Goal: Task Accomplishment & Management: Manage account settings

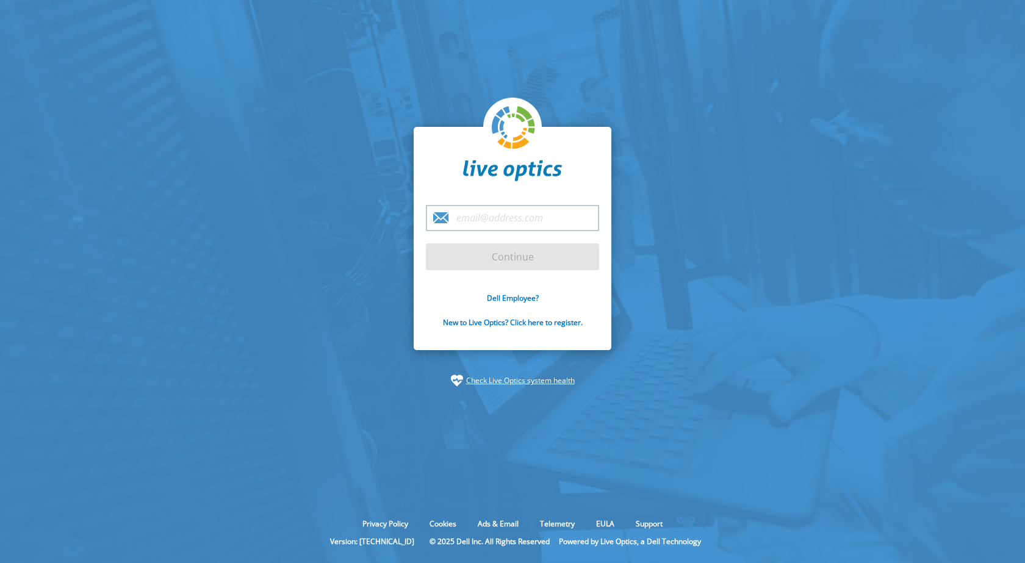
click at [516, 218] on input "email" at bounding box center [512, 218] width 173 height 26
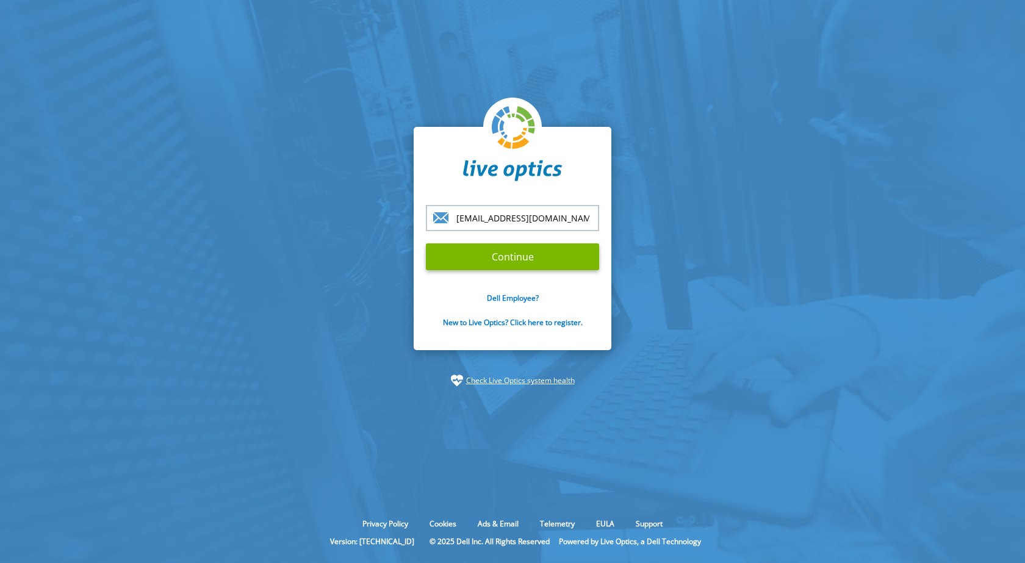
type input "jennr@whitewolfcomputer.com"
click at [426, 243] on input "Continue" at bounding box center [512, 256] width 173 height 27
click at [504, 260] on input "Continue" at bounding box center [512, 256] width 173 height 27
click at [476, 251] on input "Continue" at bounding box center [512, 256] width 173 height 27
click at [553, 248] on input "Continue" at bounding box center [512, 256] width 173 height 27
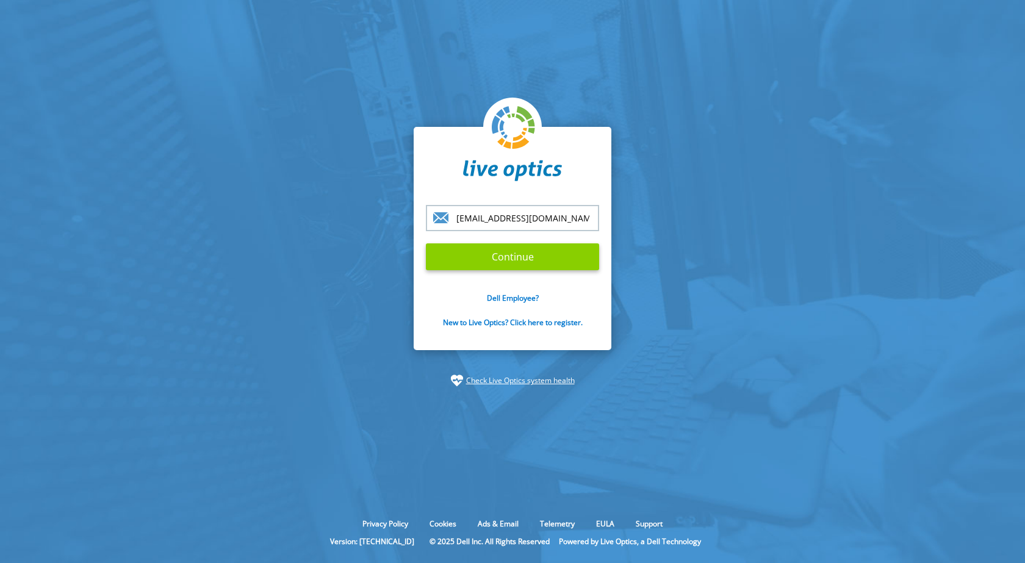
click at [553, 248] on input "Continue" at bounding box center [512, 256] width 173 height 27
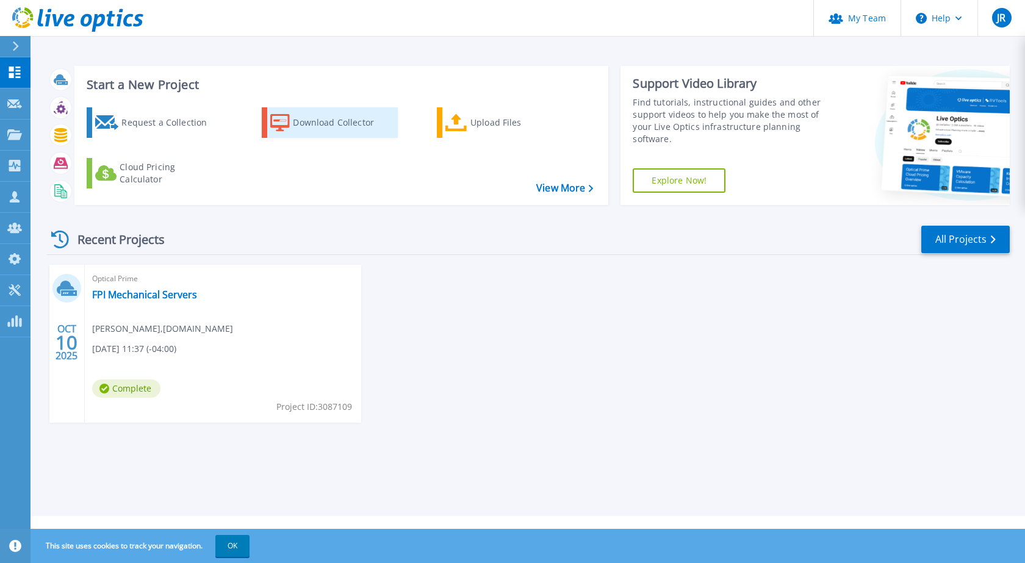
click at [362, 120] on div "Download Collector" at bounding box center [342, 122] width 98 height 24
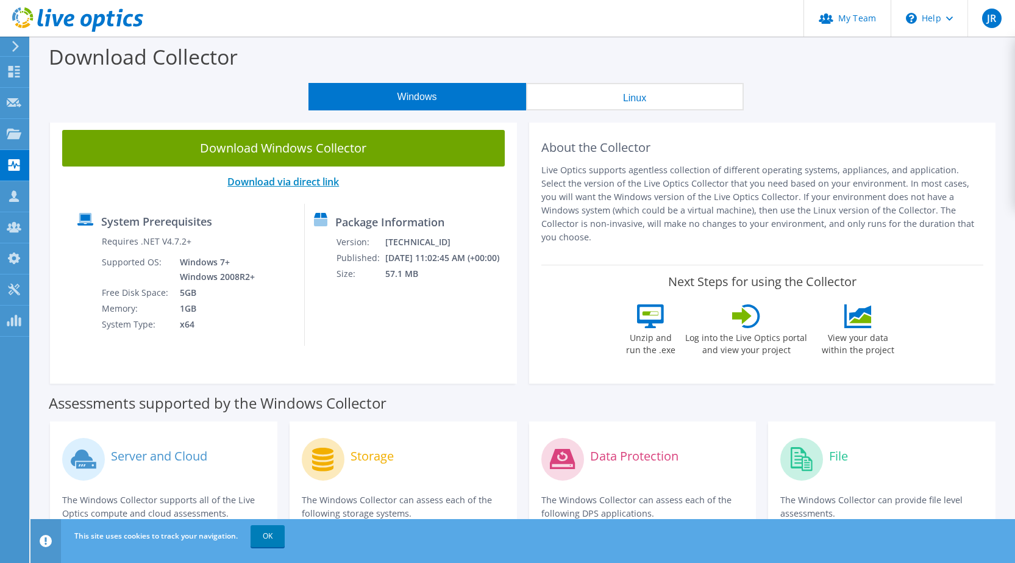
click at [260, 186] on link "Download via direct link" at bounding box center [283, 181] width 112 height 13
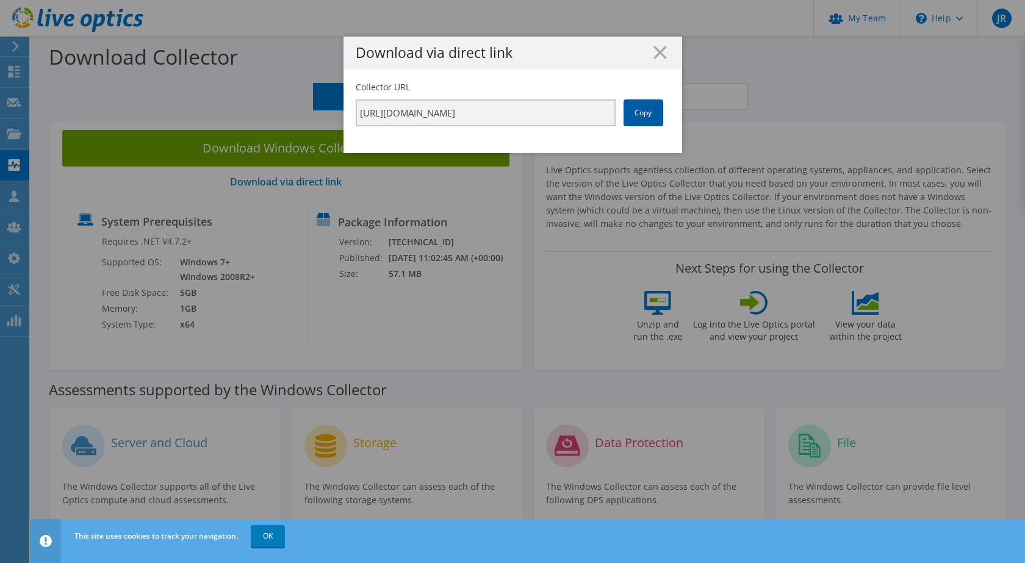
click at [647, 120] on link "Copy" at bounding box center [643, 112] width 40 height 27
click at [292, 298] on div "Download via direct link Collector URL https://app.liveoptics.com/collector/dir…" at bounding box center [512, 282] width 1025 height 490
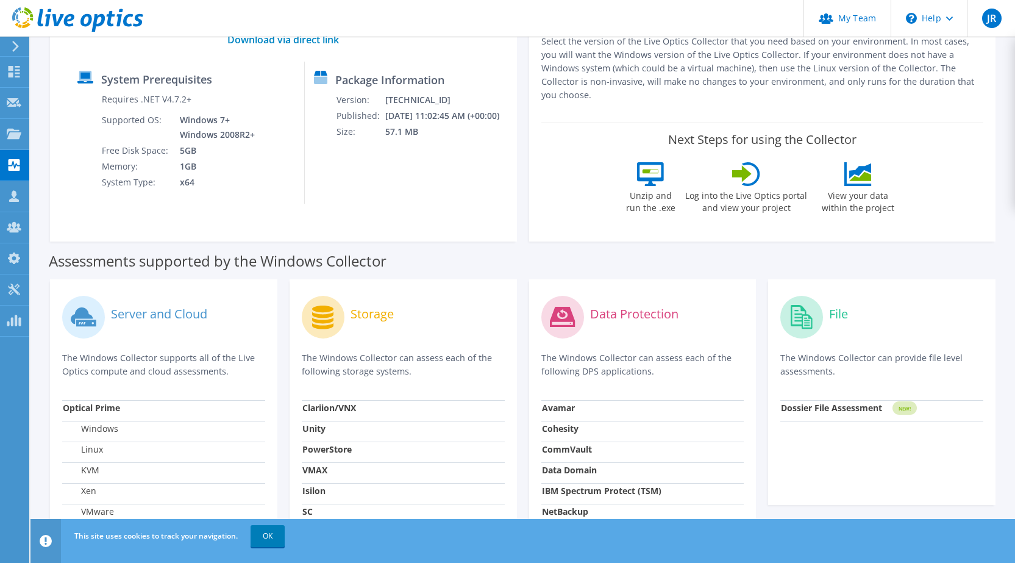
scroll to position [81, 0]
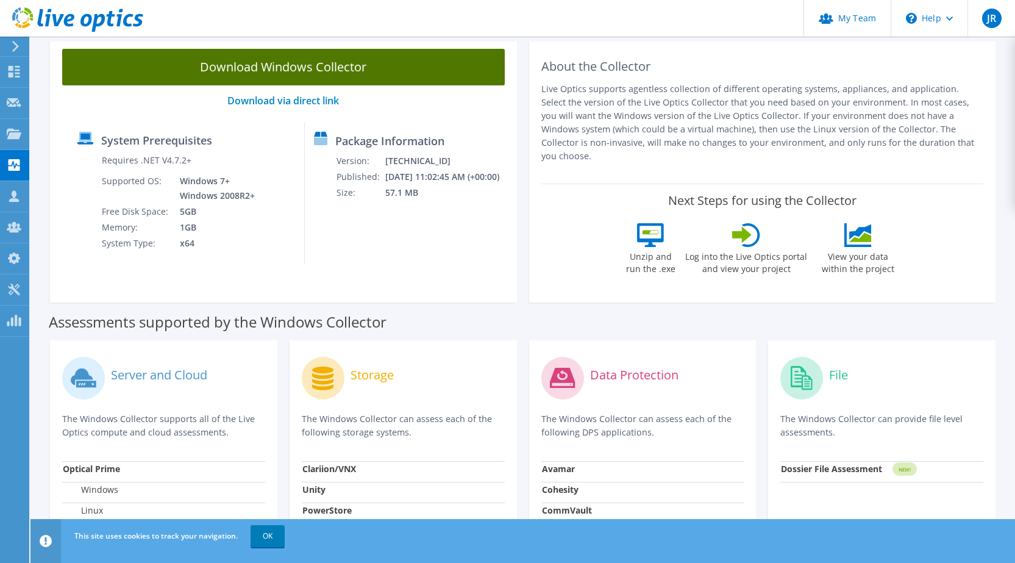
click at [323, 66] on link "Download Windows Collector" at bounding box center [283, 67] width 443 height 37
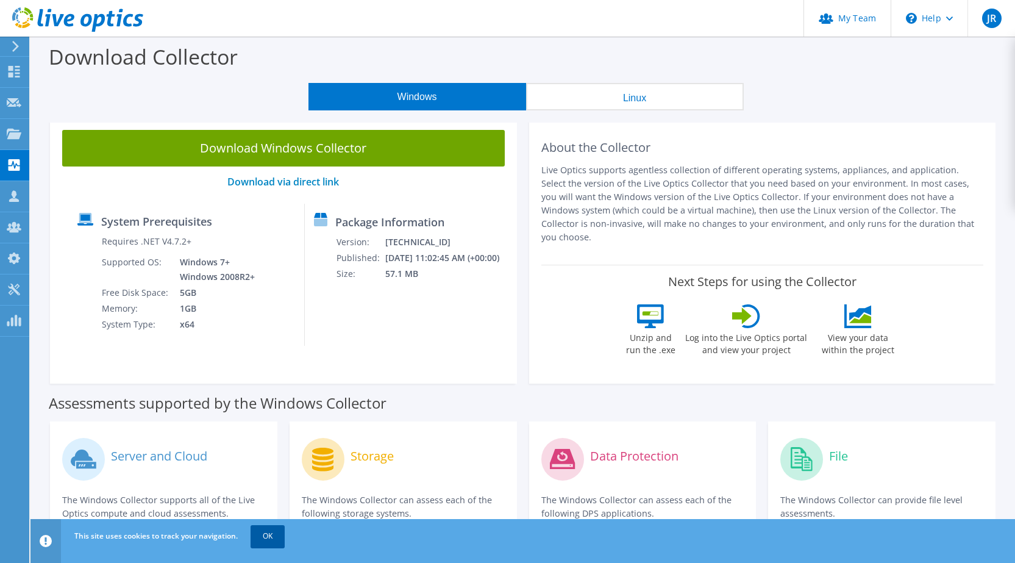
click at [273, 540] on link "OK" at bounding box center [268, 536] width 34 height 22
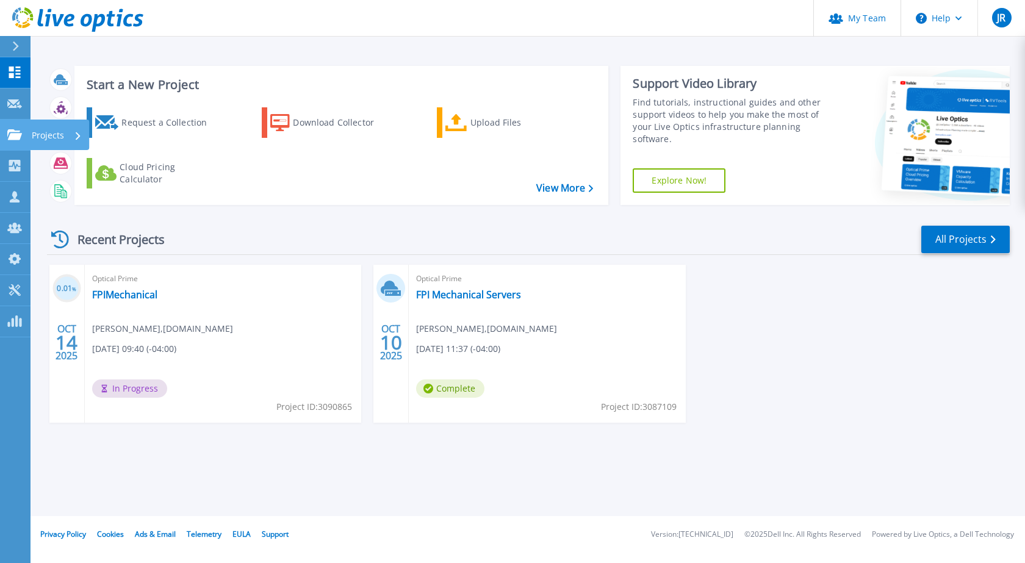
click at [24, 128] on link "Projects Projects" at bounding box center [15, 135] width 30 height 31
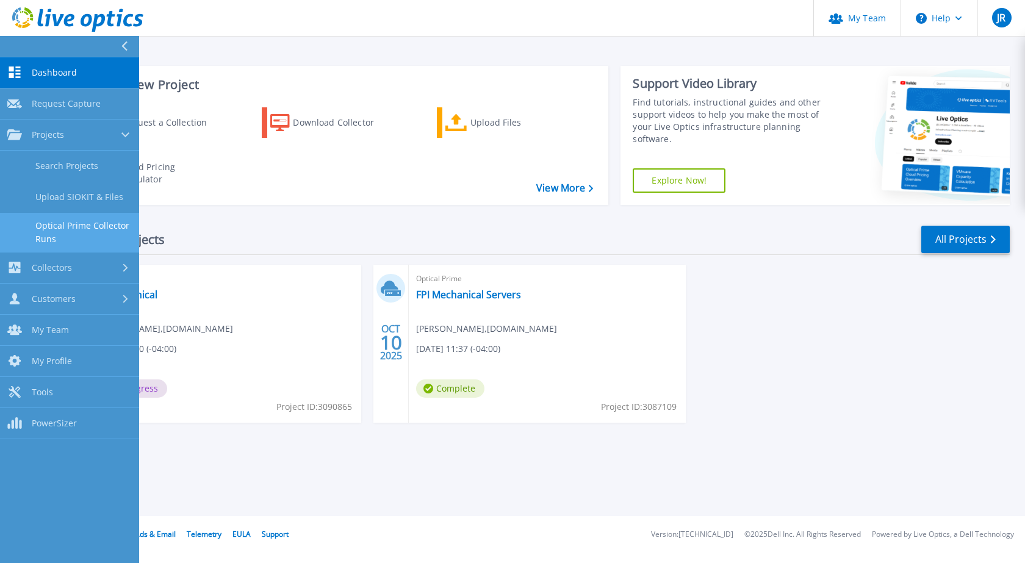
click at [90, 234] on link "Optical Prime Collector Runs" at bounding box center [69, 232] width 139 height 39
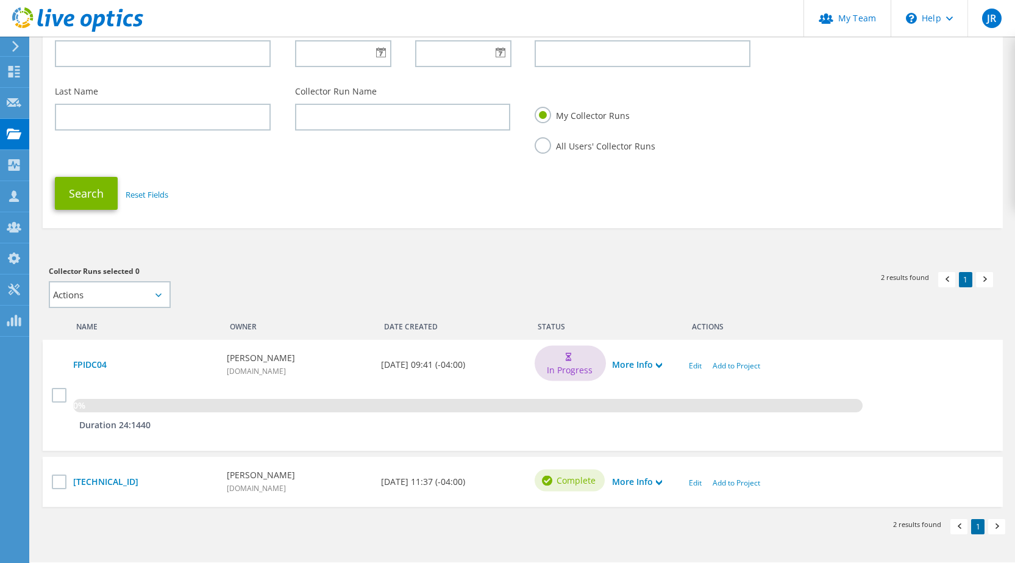
scroll to position [156, 0]
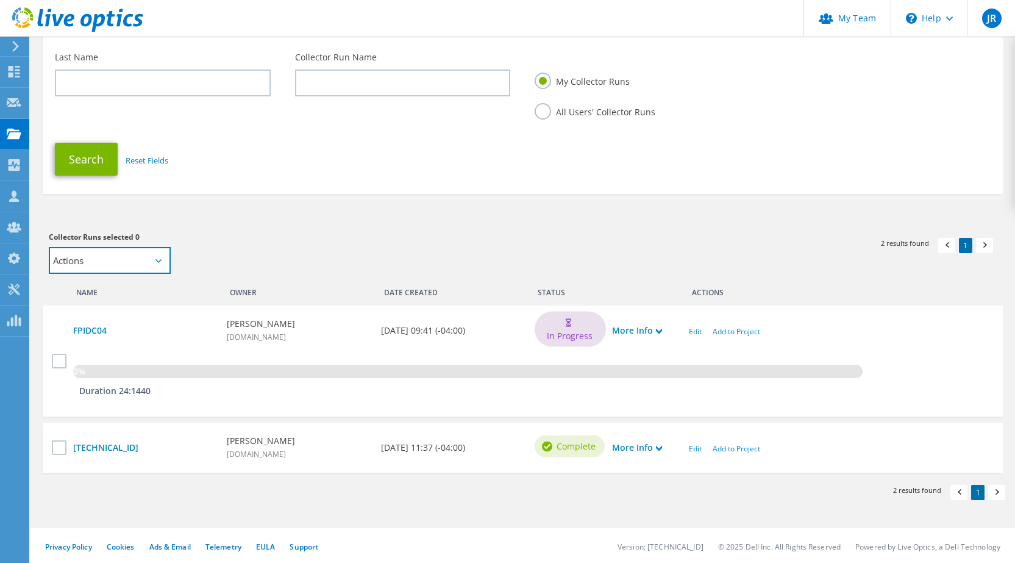
click at [165, 247] on select "Actions Add to new project" at bounding box center [110, 260] width 122 height 27
click at [160, 253] on select "Actions Add to new project" at bounding box center [110, 260] width 122 height 27
click at [288, 213] on section "Collector Runs Search Collector Run Email Address Date Range First Name Last Na…" at bounding box center [522, 222] width 985 height 684
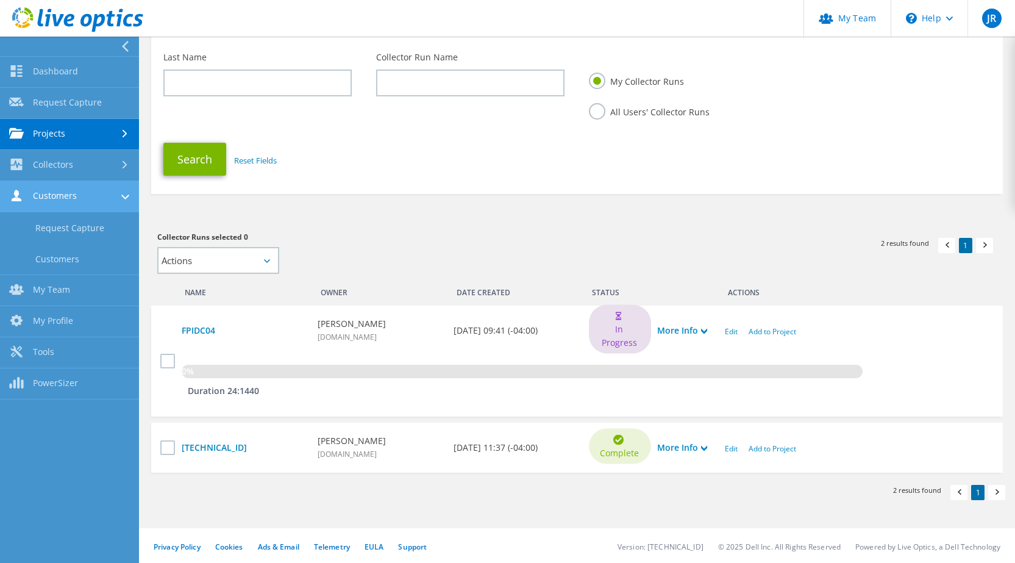
click at [82, 201] on link "Customers" at bounding box center [69, 196] width 139 height 31
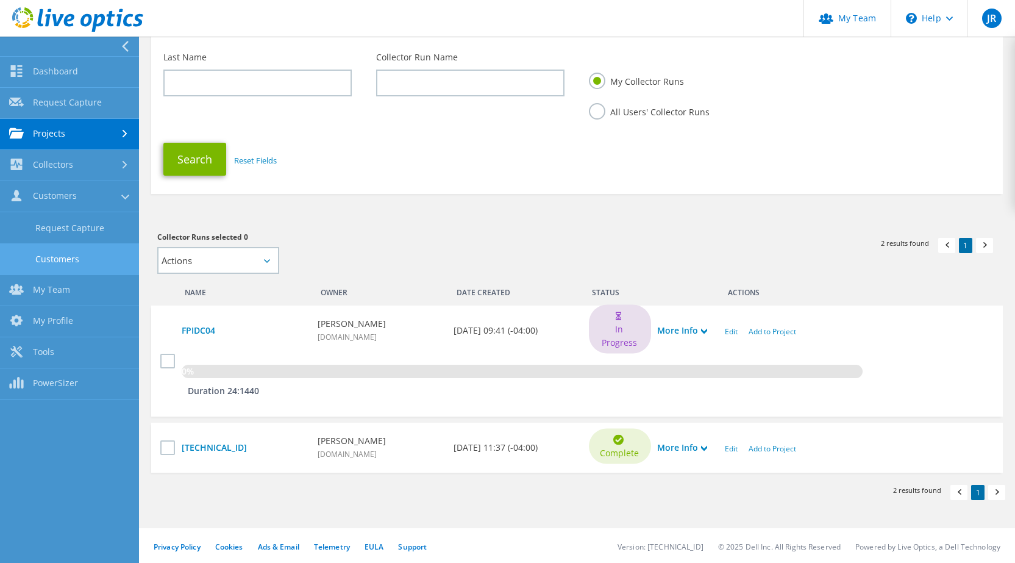
click at [66, 254] on link "Customers" at bounding box center [69, 258] width 139 height 31
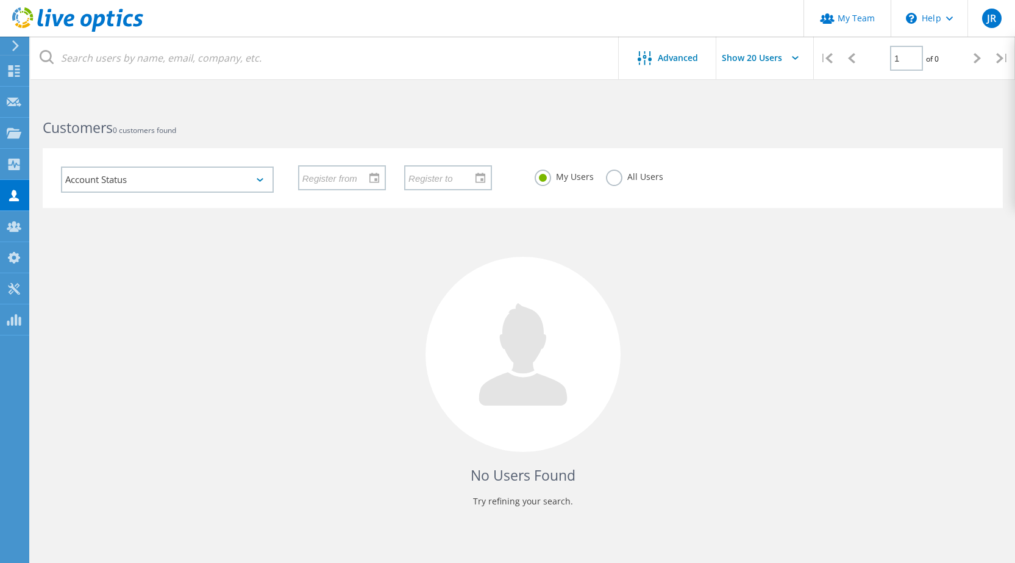
scroll to position [46, 0]
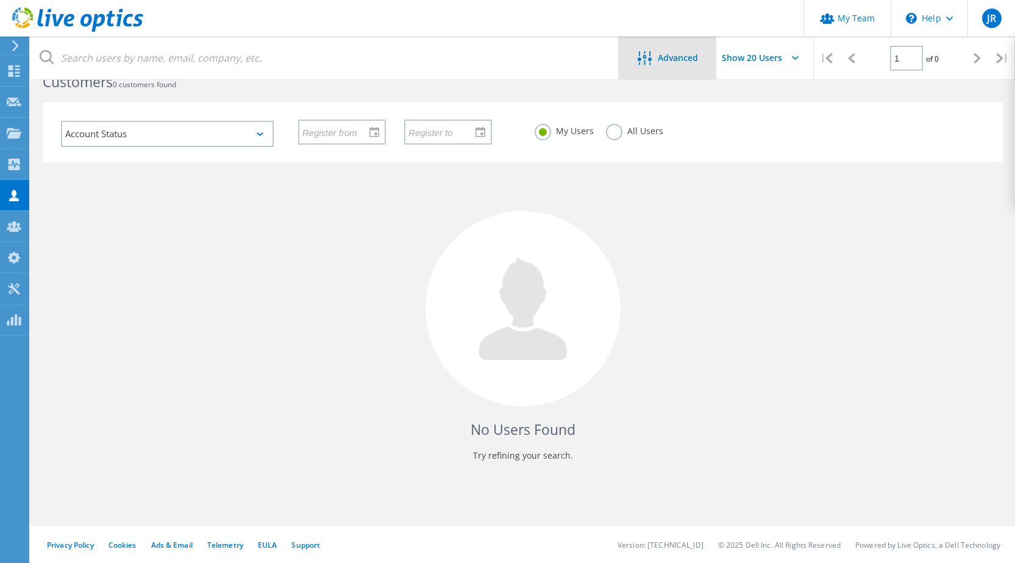
click at [642, 60] on icon at bounding box center [645, 58] width 14 height 14
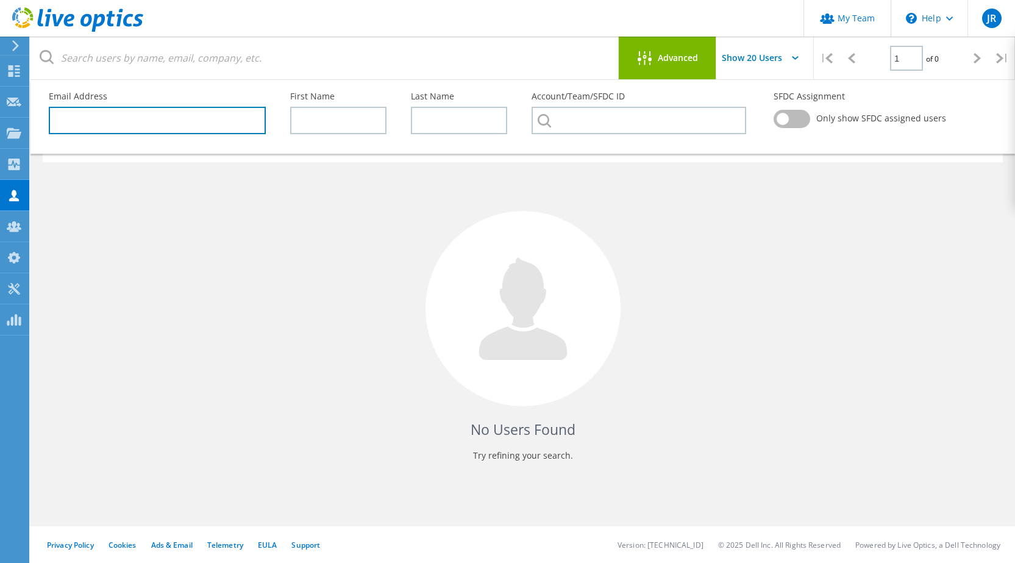
click at [187, 130] on input "text" at bounding box center [157, 120] width 217 height 27
click at [238, 121] on input "ga" at bounding box center [157, 120] width 217 height 27
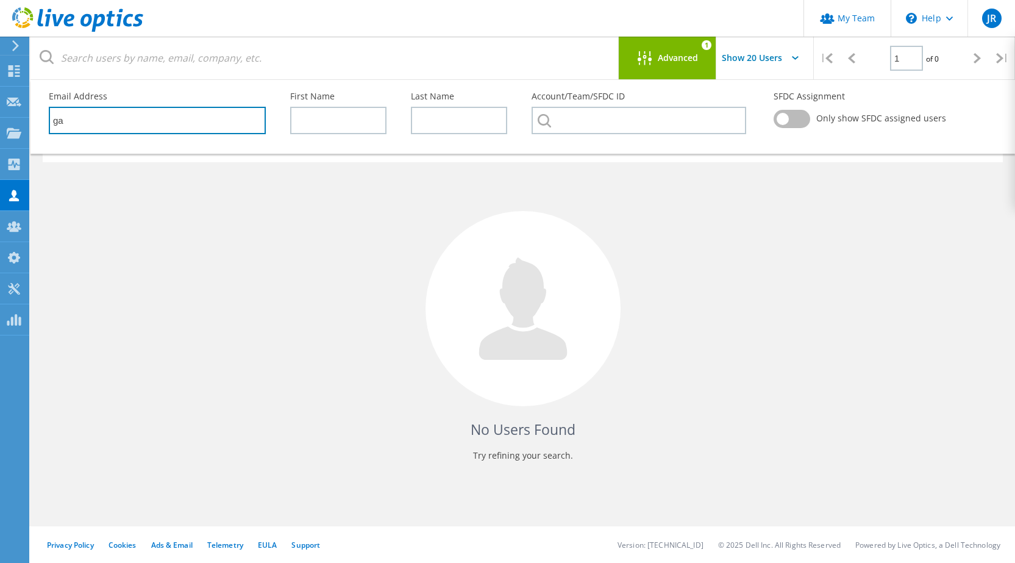
paste input "[EMAIL_ADDRESS][PERSON_NAME][DOMAIN_NAME]"
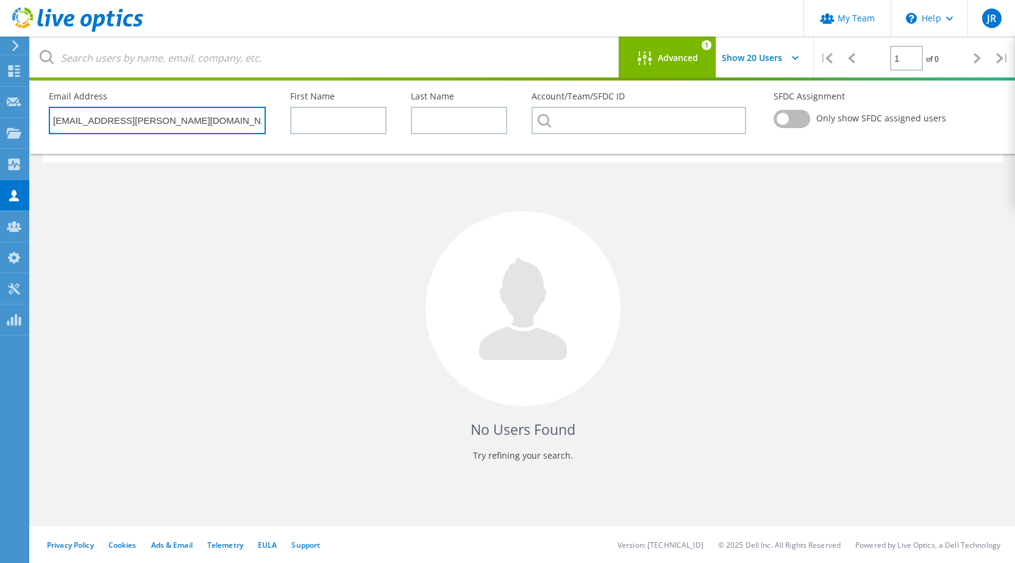
type input "[EMAIL_ADDRESS][PERSON_NAME][DOMAIN_NAME]"
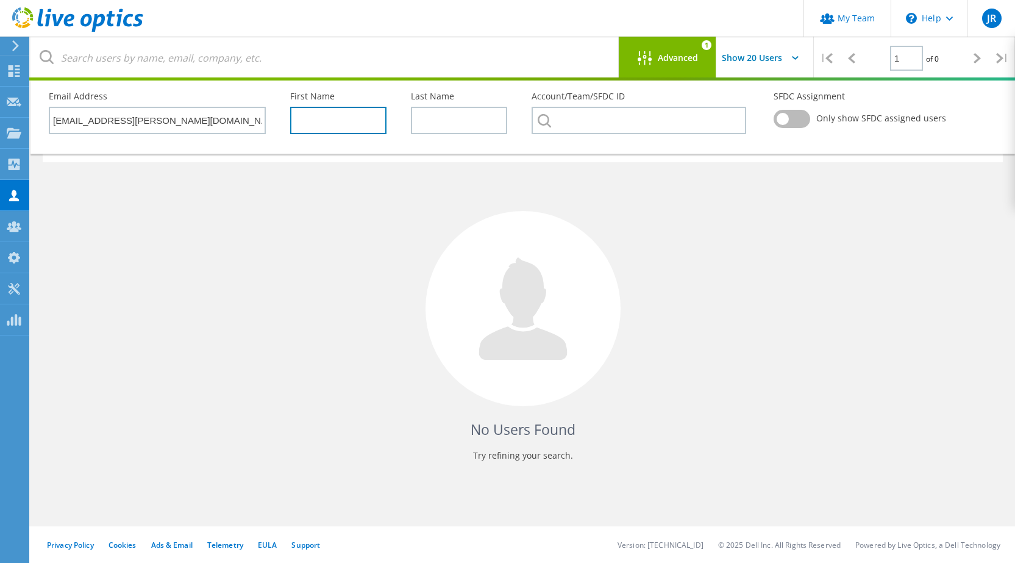
click at [382, 119] on input "text" at bounding box center [338, 120] width 96 height 27
type input "Gabe"
type input "[PERSON_NAME]"
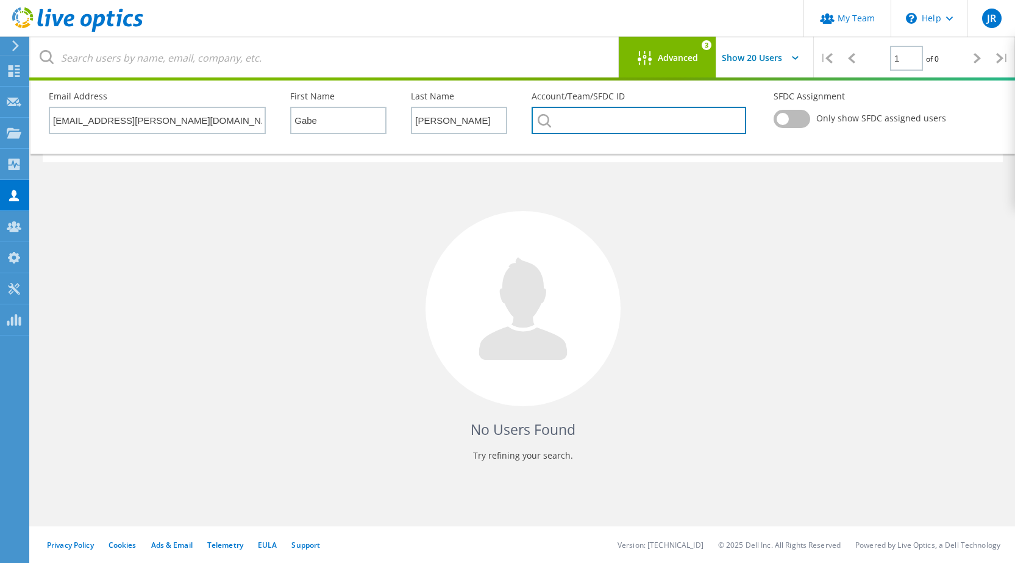
click at [568, 128] on input "text" at bounding box center [639, 120] width 214 height 27
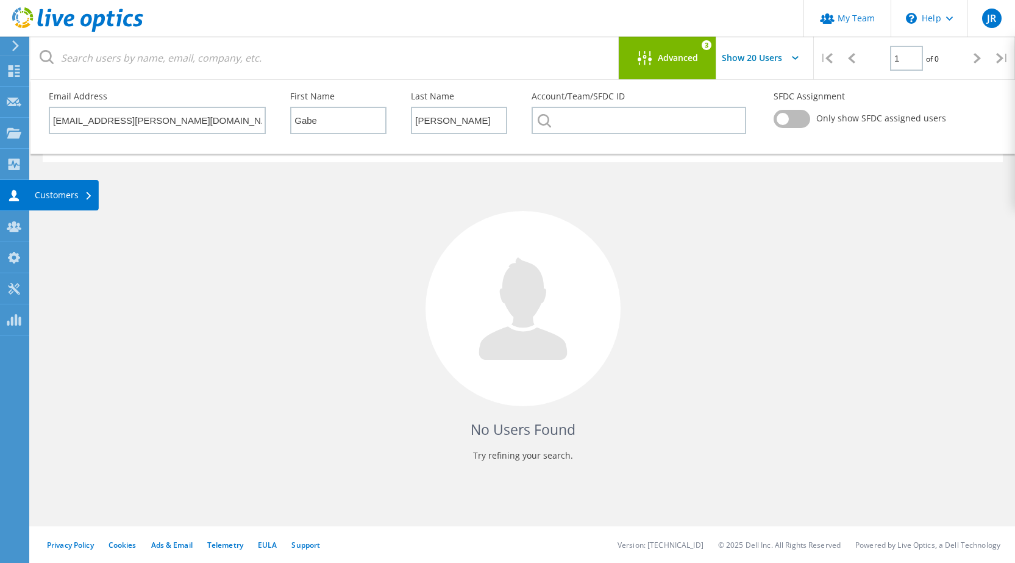
click at [87, 192] on icon at bounding box center [88, 196] width 5 height 8
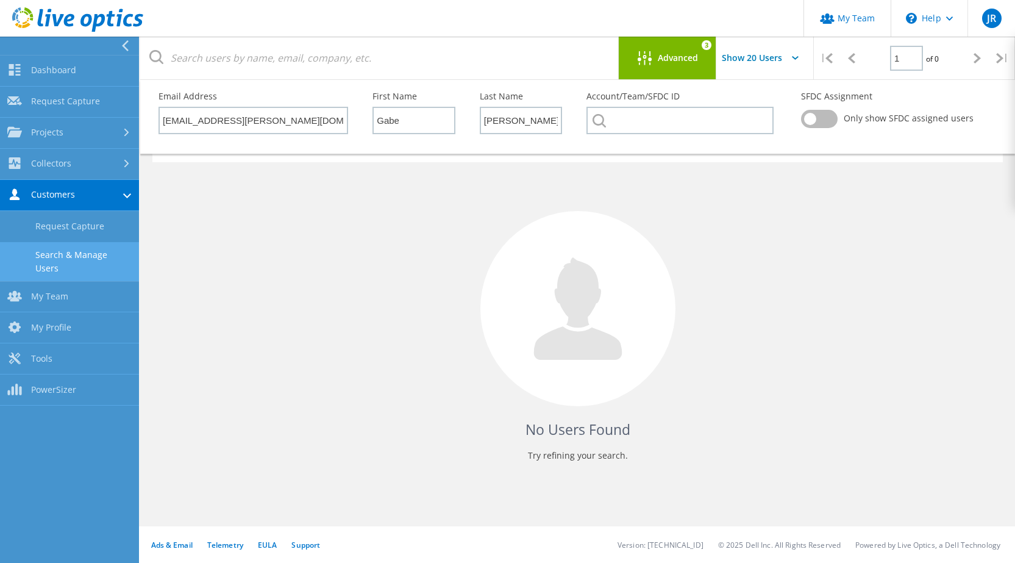
click at [99, 258] on link "Search & Manage Users" at bounding box center [69, 261] width 139 height 39
click at [67, 257] on link "Search & Manage Users" at bounding box center [69, 261] width 139 height 39
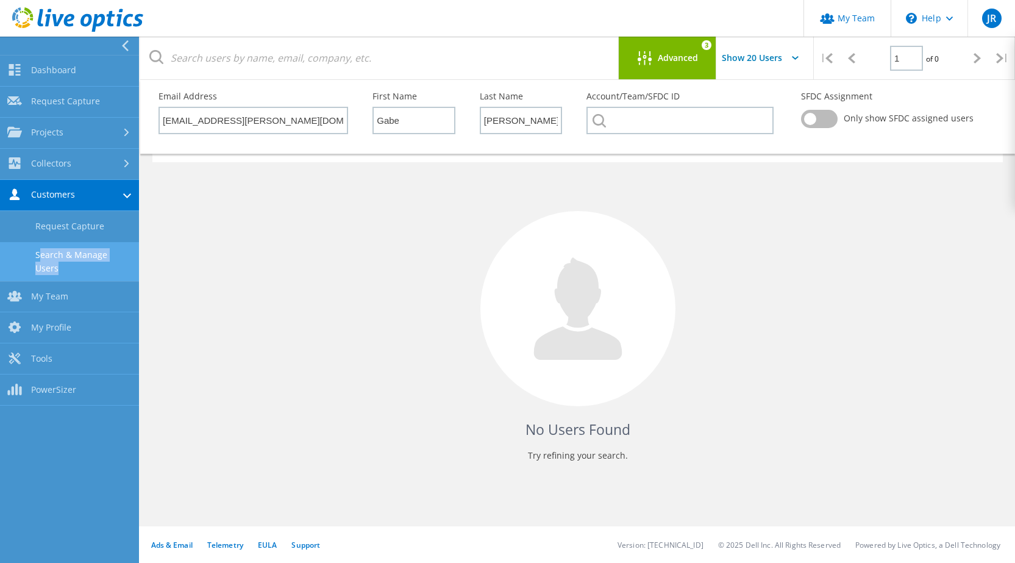
click at [67, 257] on link "Search & Manage Users" at bounding box center [69, 261] width 139 height 39
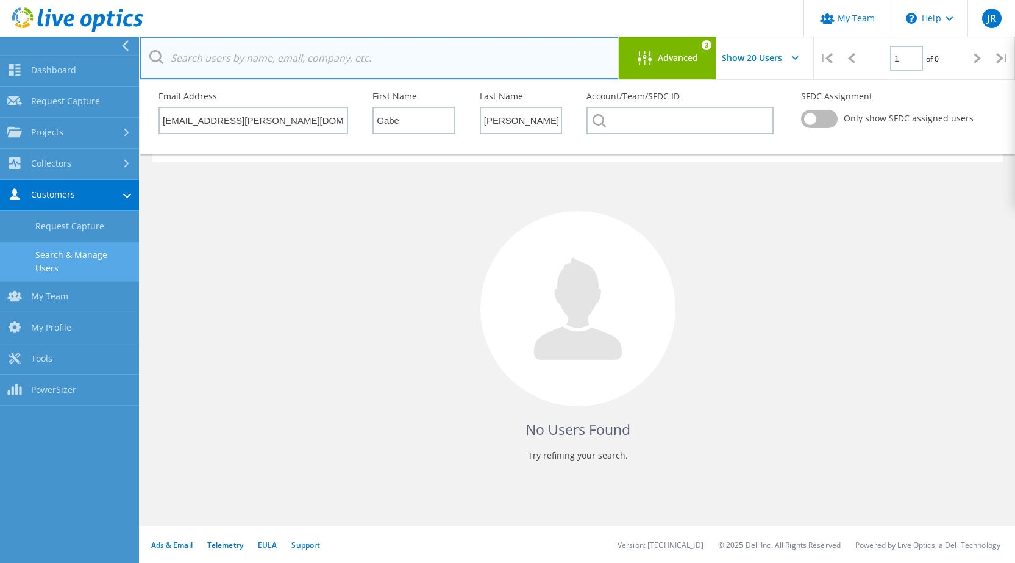
click at [270, 62] on input "text" at bounding box center [379, 58] width 479 height 43
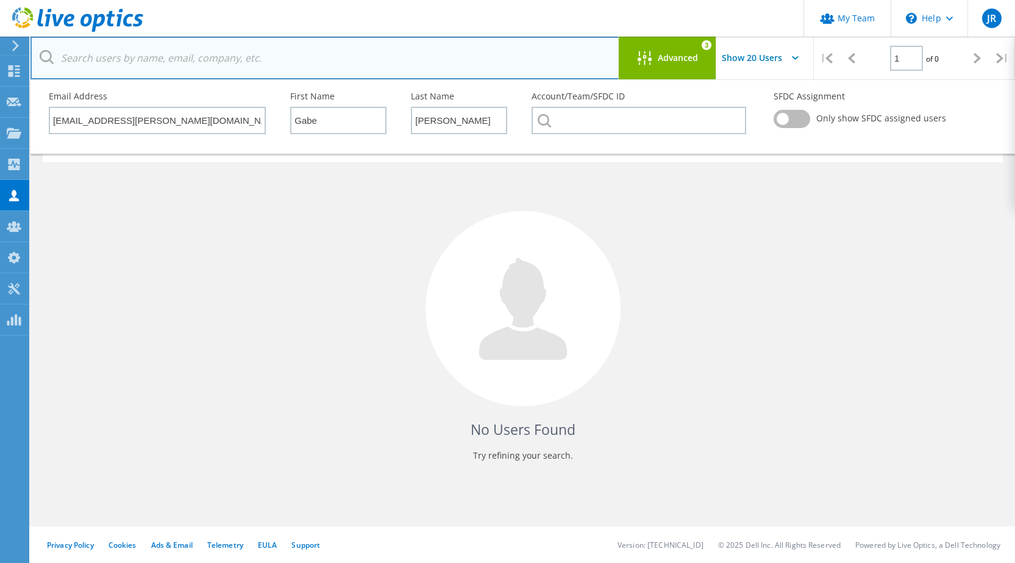
scroll to position [0, 0]
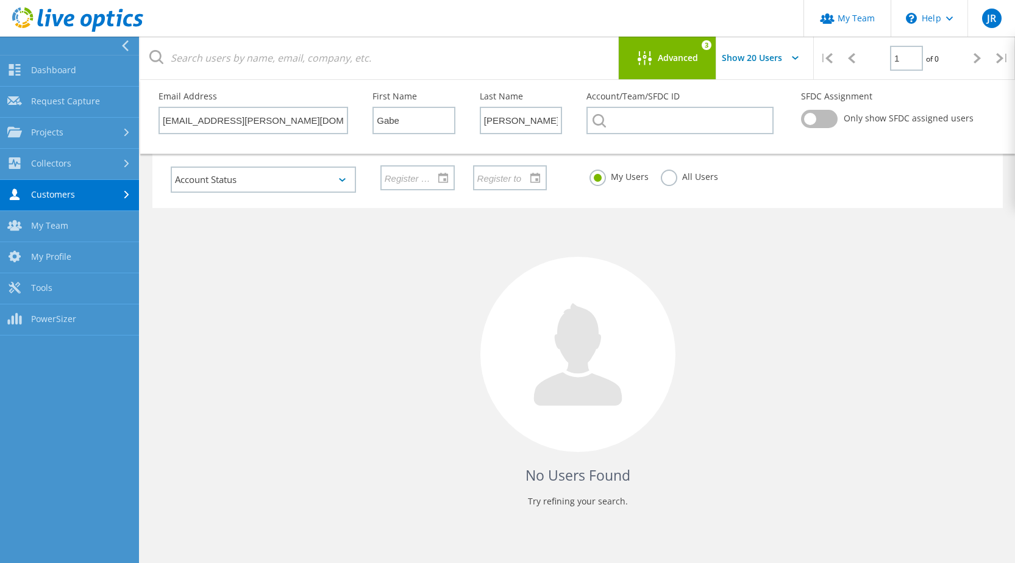
click at [61, 201] on link "Customers" at bounding box center [69, 195] width 139 height 31
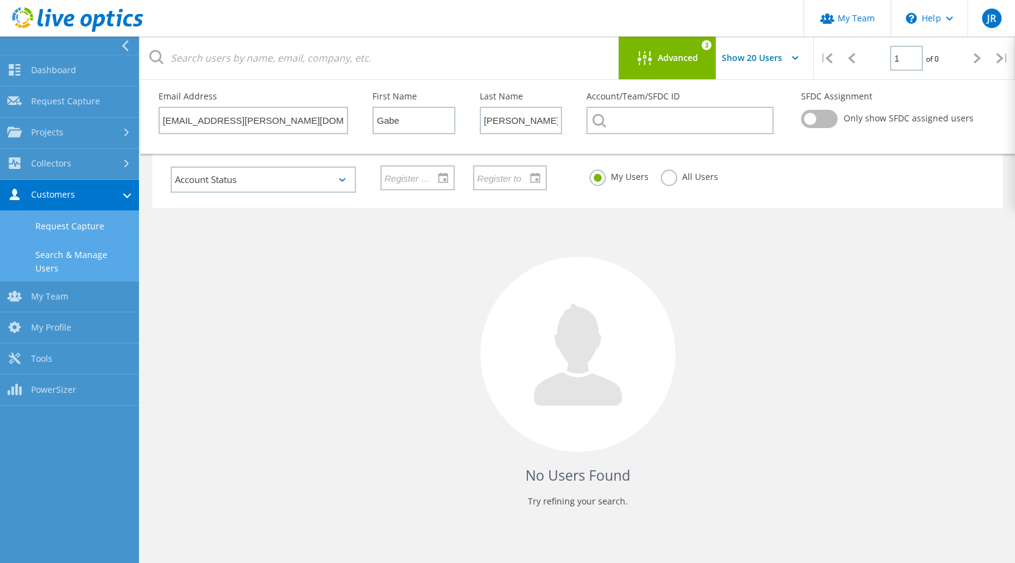
click at [67, 229] on link "Request Capture" at bounding box center [69, 226] width 139 height 31
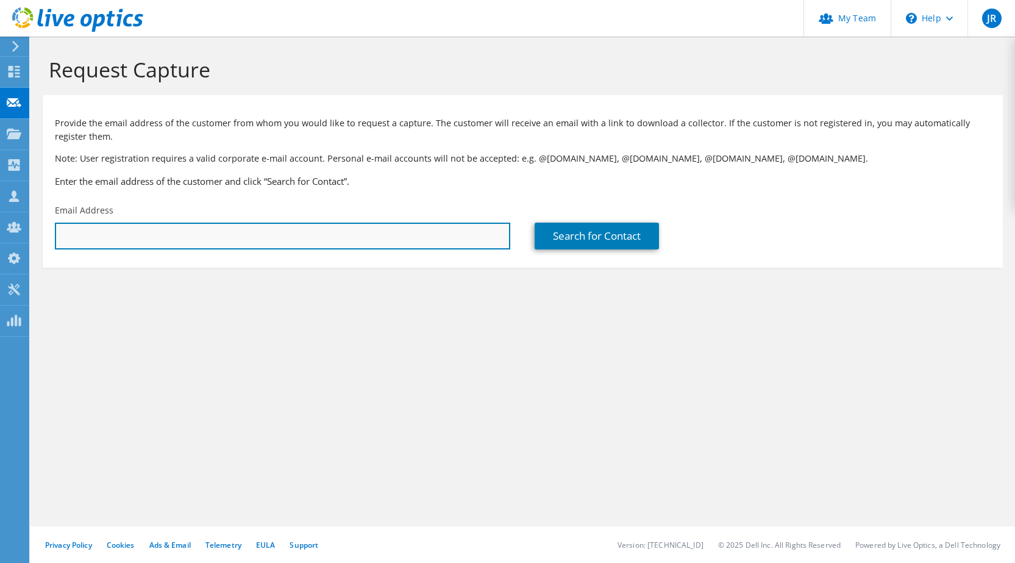
click at [151, 238] on input "text" at bounding box center [283, 236] width 456 height 27
paste input "gabe.owens@dell.com"
type input "gabe.owens@dell.com"
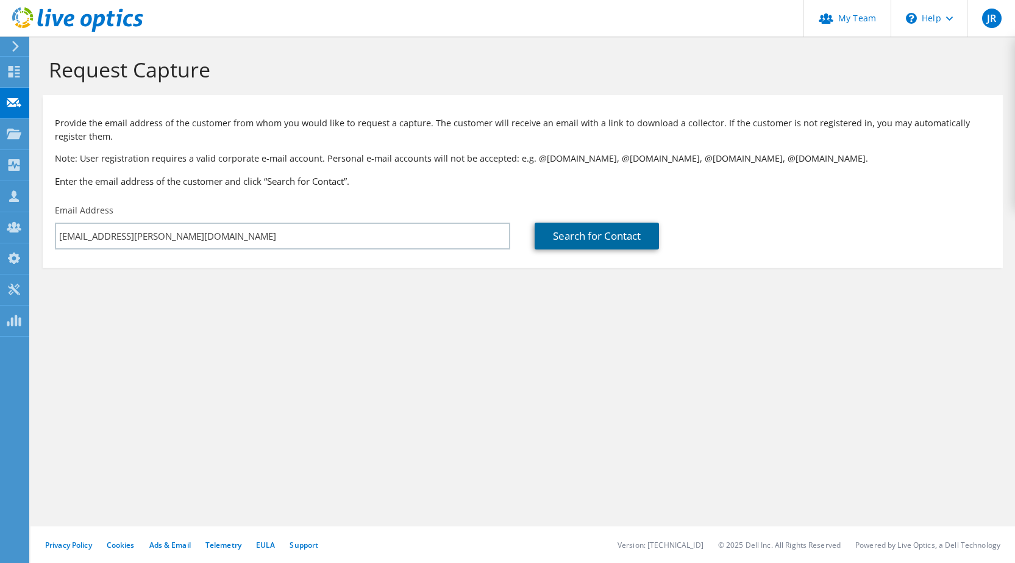
click at [610, 238] on link "Search for Contact" at bounding box center [597, 236] width 124 height 27
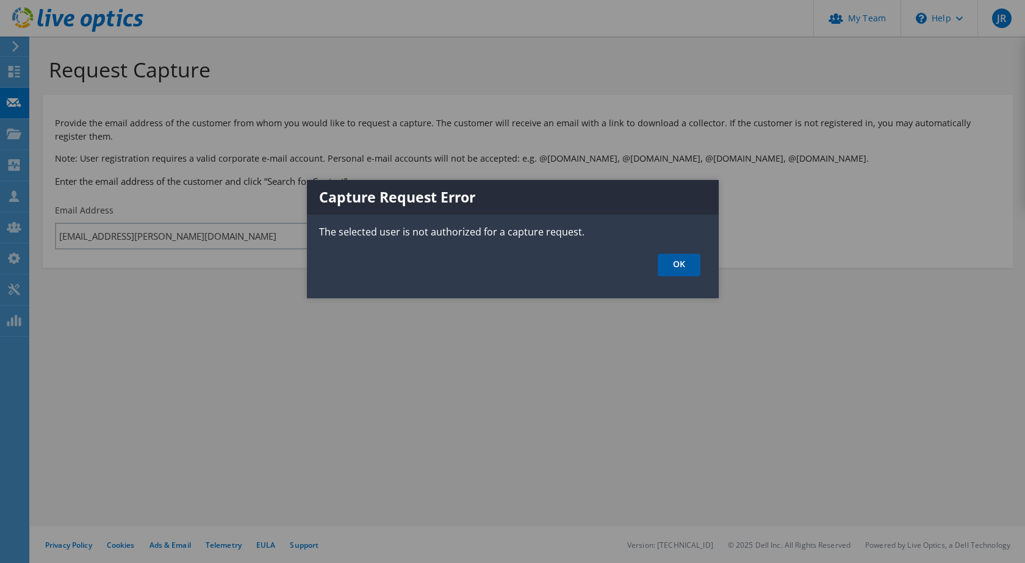
click at [685, 270] on link "OK" at bounding box center [678, 265] width 43 height 23
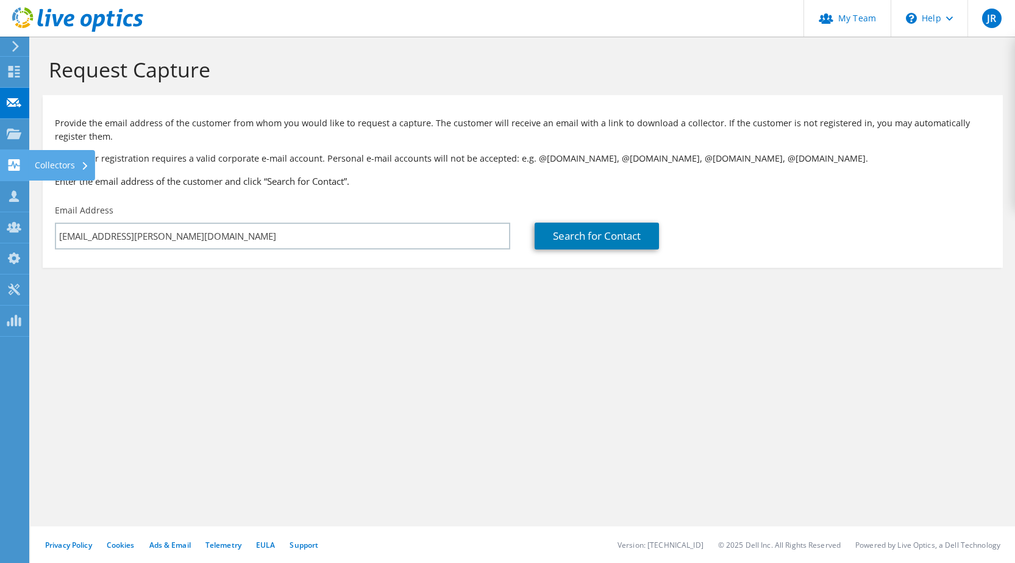
click at [18, 165] on icon at bounding box center [14, 165] width 15 height 12
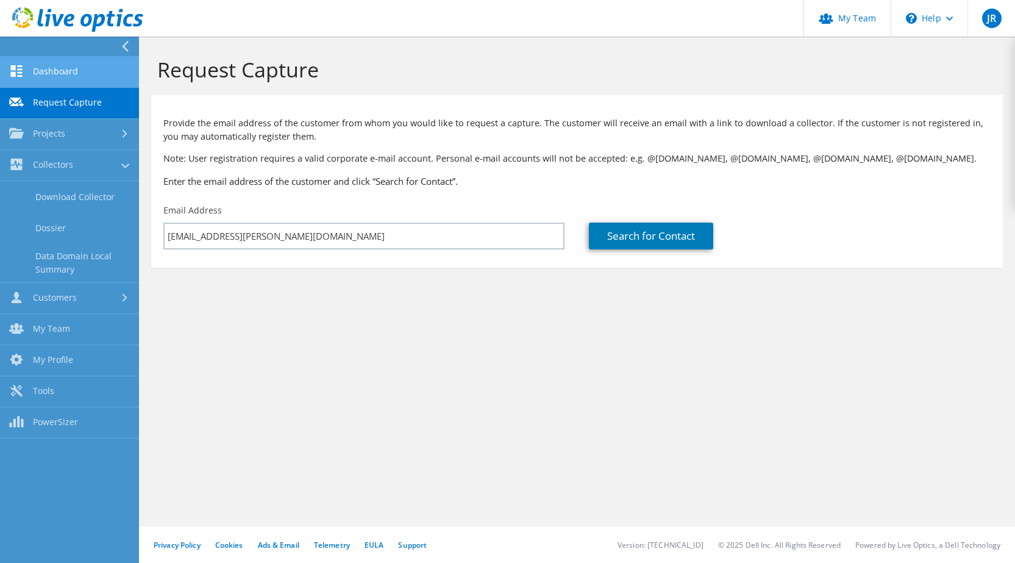
click at [73, 70] on link "Dashboard" at bounding box center [69, 72] width 139 height 31
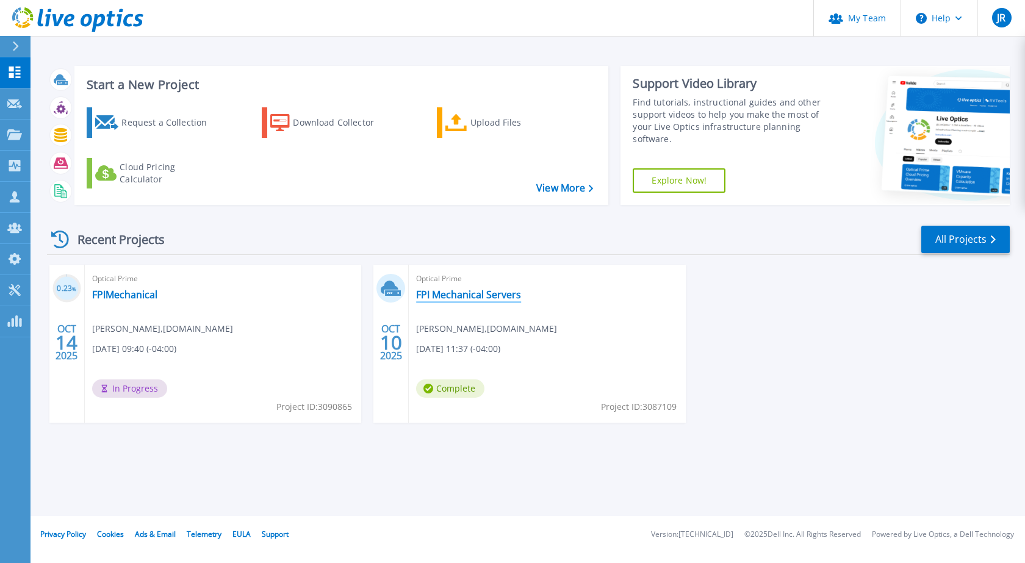
click at [485, 293] on link "FPI Mechanical Servers" at bounding box center [468, 294] width 105 height 12
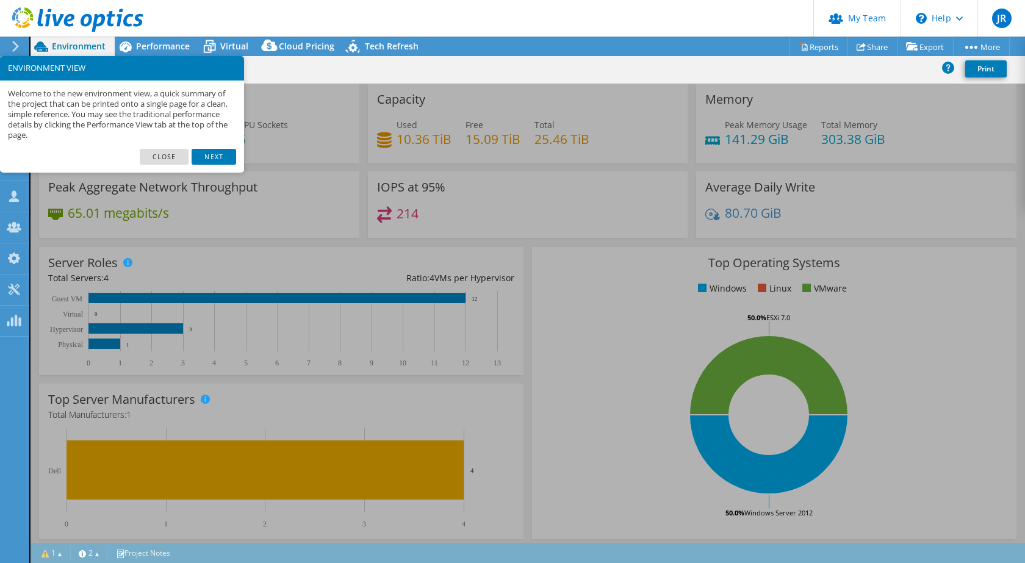
radio input "true"
radio input "false"
select select "USD"
click at [166, 154] on link "Close" at bounding box center [164, 157] width 49 height 16
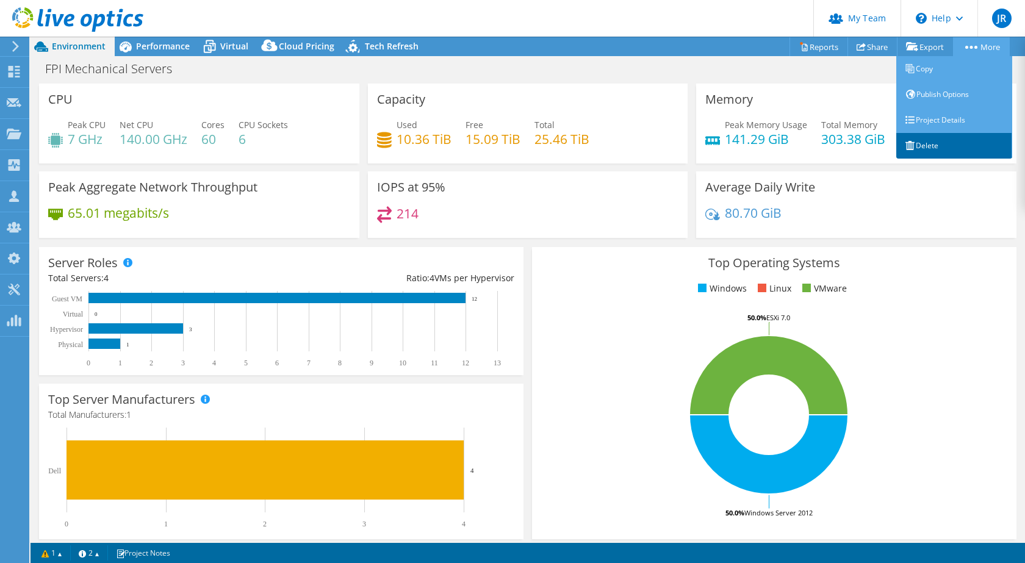
click at [923, 150] on link "Delete" at bounding box center [954, 146] width 116 height 26
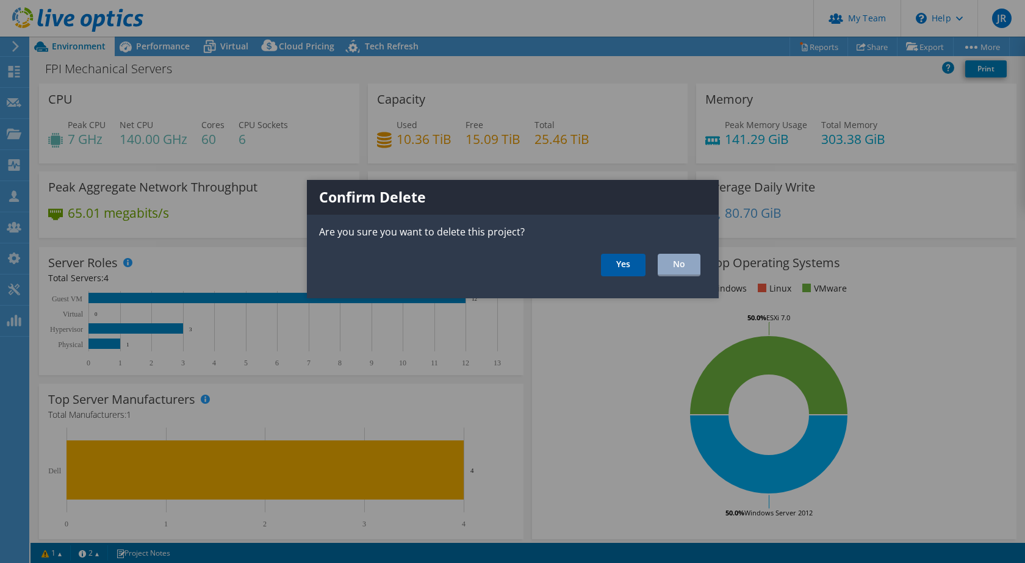
click at [626, 265] on link "Yes" at bounding box center [623, 265] width 45 height 23
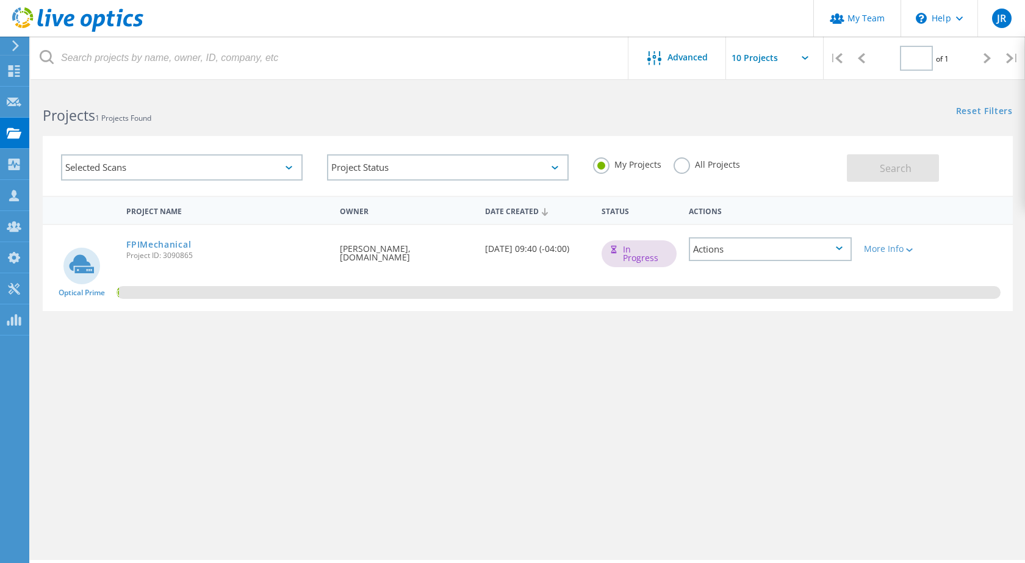
type input "1"
click at [174, 248] on link "FPIMechanical" at bounding box center [158, 244] width 65 height 9
